Goal: Information Seeking & Learning: Find specific fact

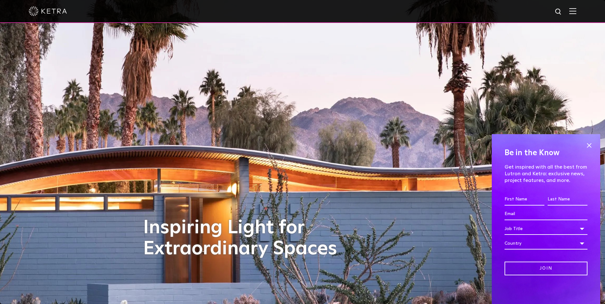
click at [164, 123] on div "Inspiring Light for Extraordinary Spaces" at bounding box center [302, 152] width 319 height 304
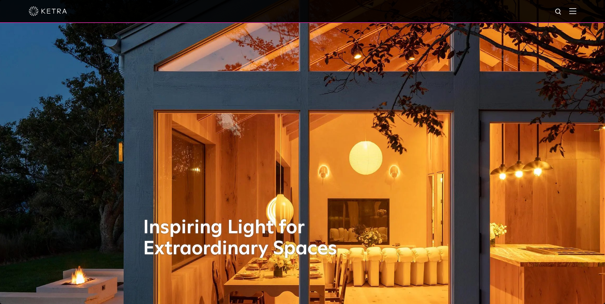
click at [560, 11] on img at bounding box center [559, 12] width 8 height 8
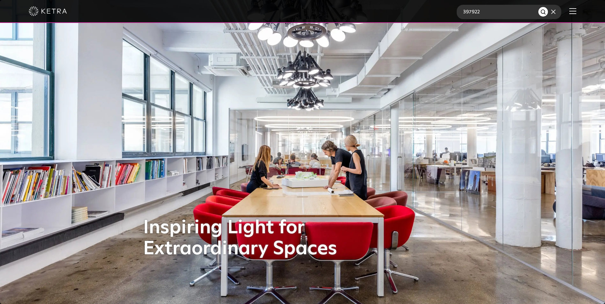
type input "397922"
click at [539, 7] on button "Search" at bounding box center [544, 12] width 10 height 10
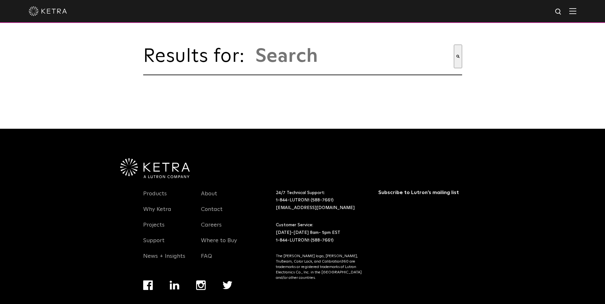
type input "397922"
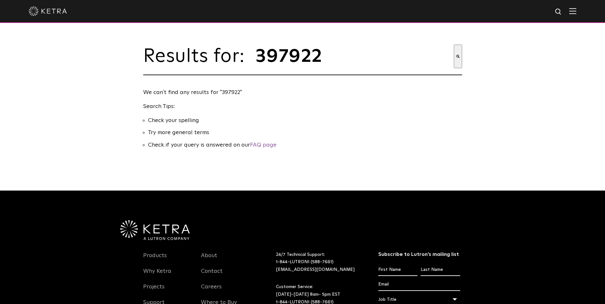
click at [563, 11] on img at bounding box center [559, 12] width 8 height 8
type input "3"
type input "ketra custom ext"
click at [541, 7] on button "Search" at bounding box center [546, 12] width 10 height 10
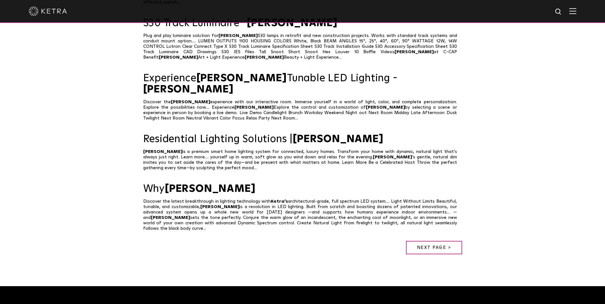
scroll to position [383, 0]
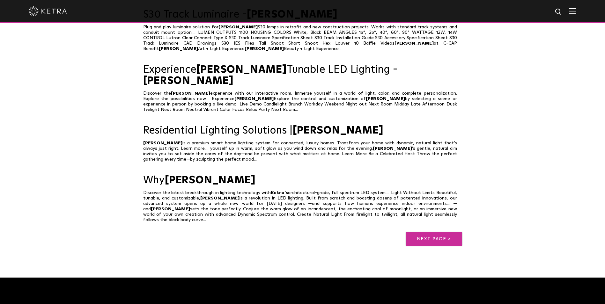
click at [446, 233] on link "Next page >" at bounding box center [434, 239] width 56 height 13
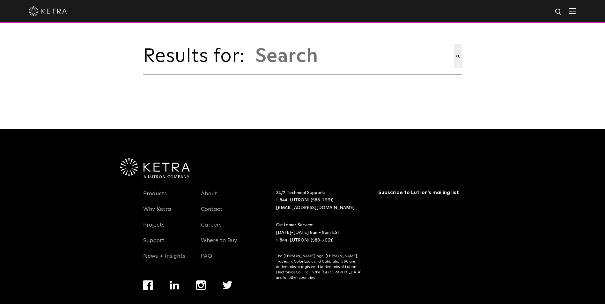
type input "[PERSON_NAME] custom ext"
